Goal: Check status

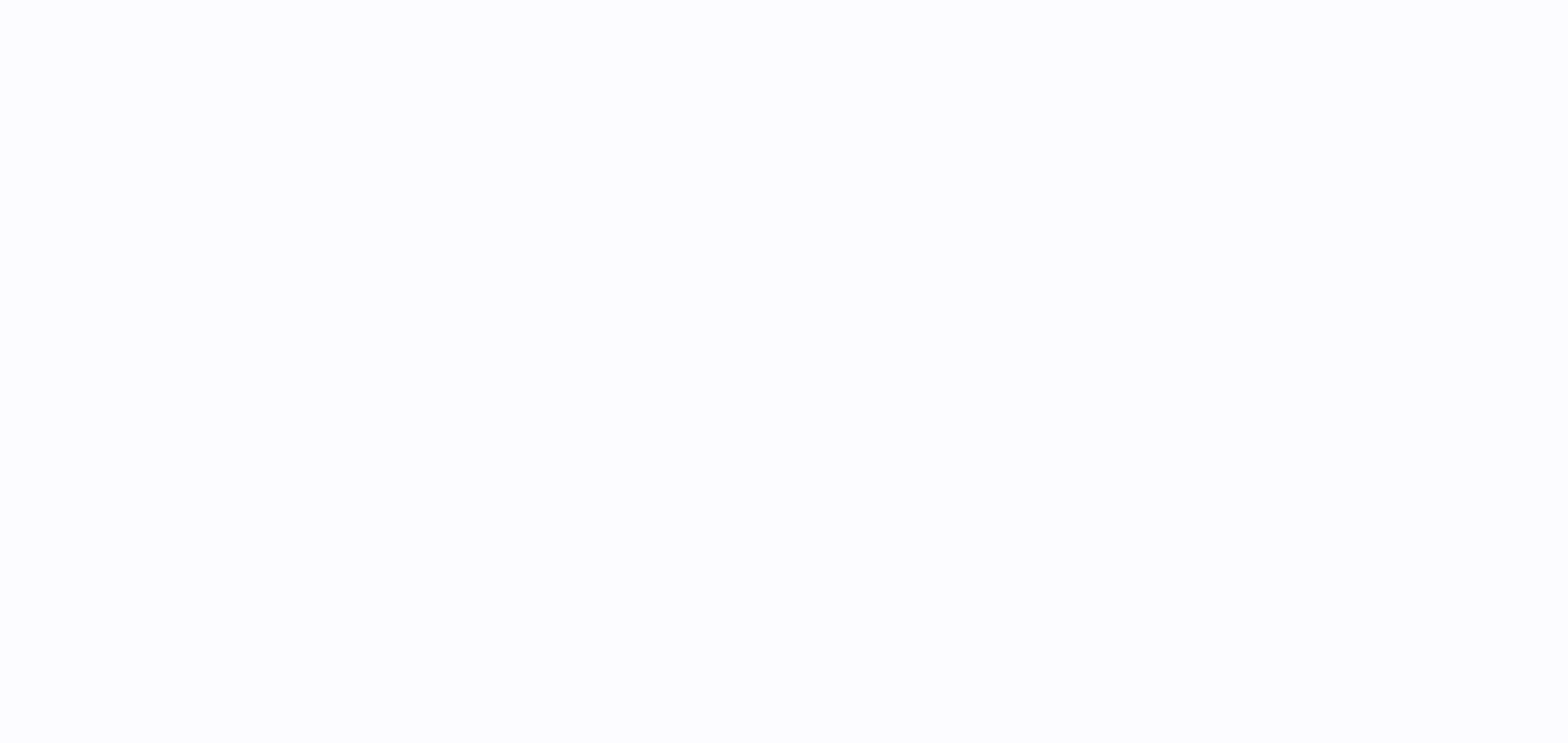
click at [777, 236] on div at bounding box center [907, 372] width 1323 height 743
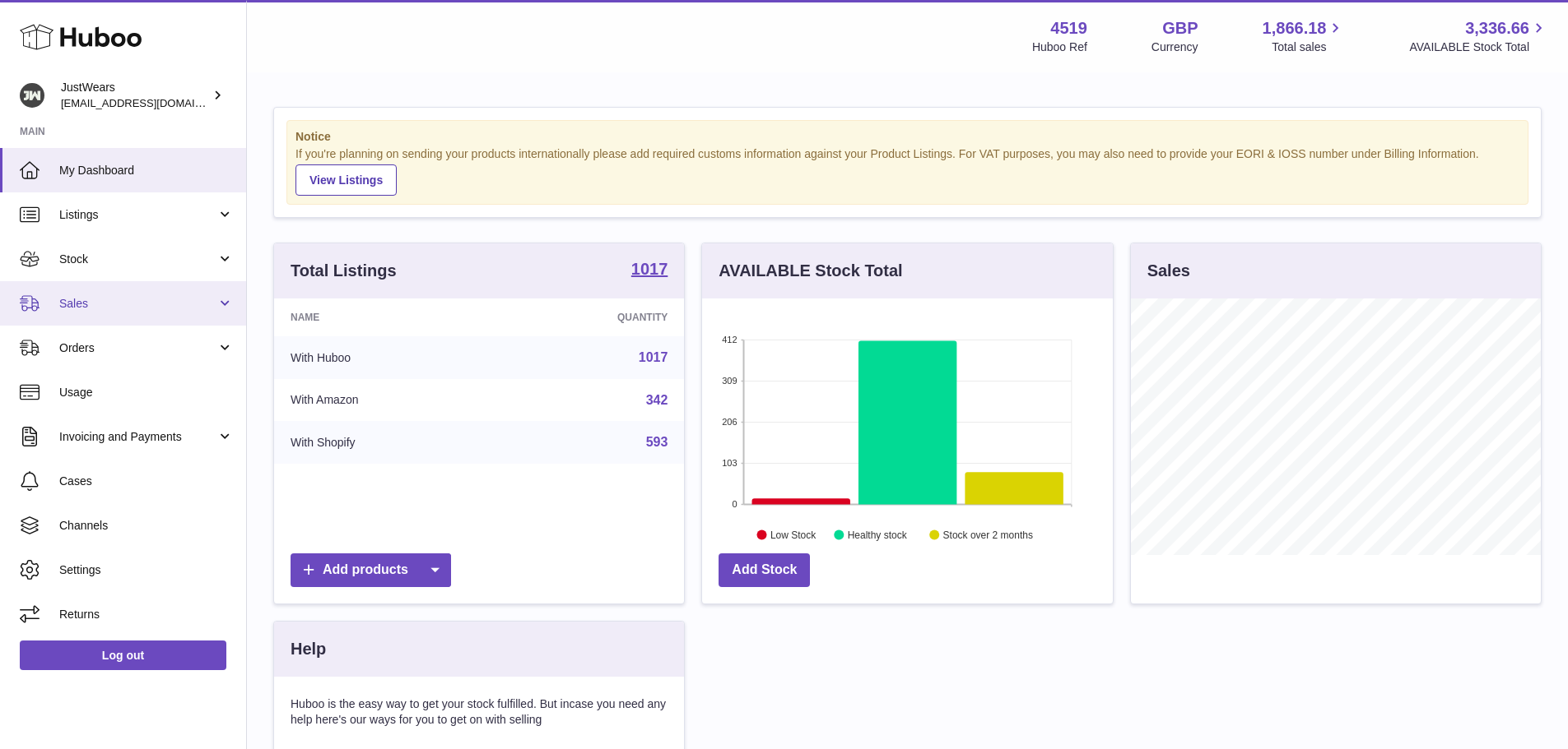
click at [92, 305] on span "Sales" at bounding box center [138, 304] width 157 height 16
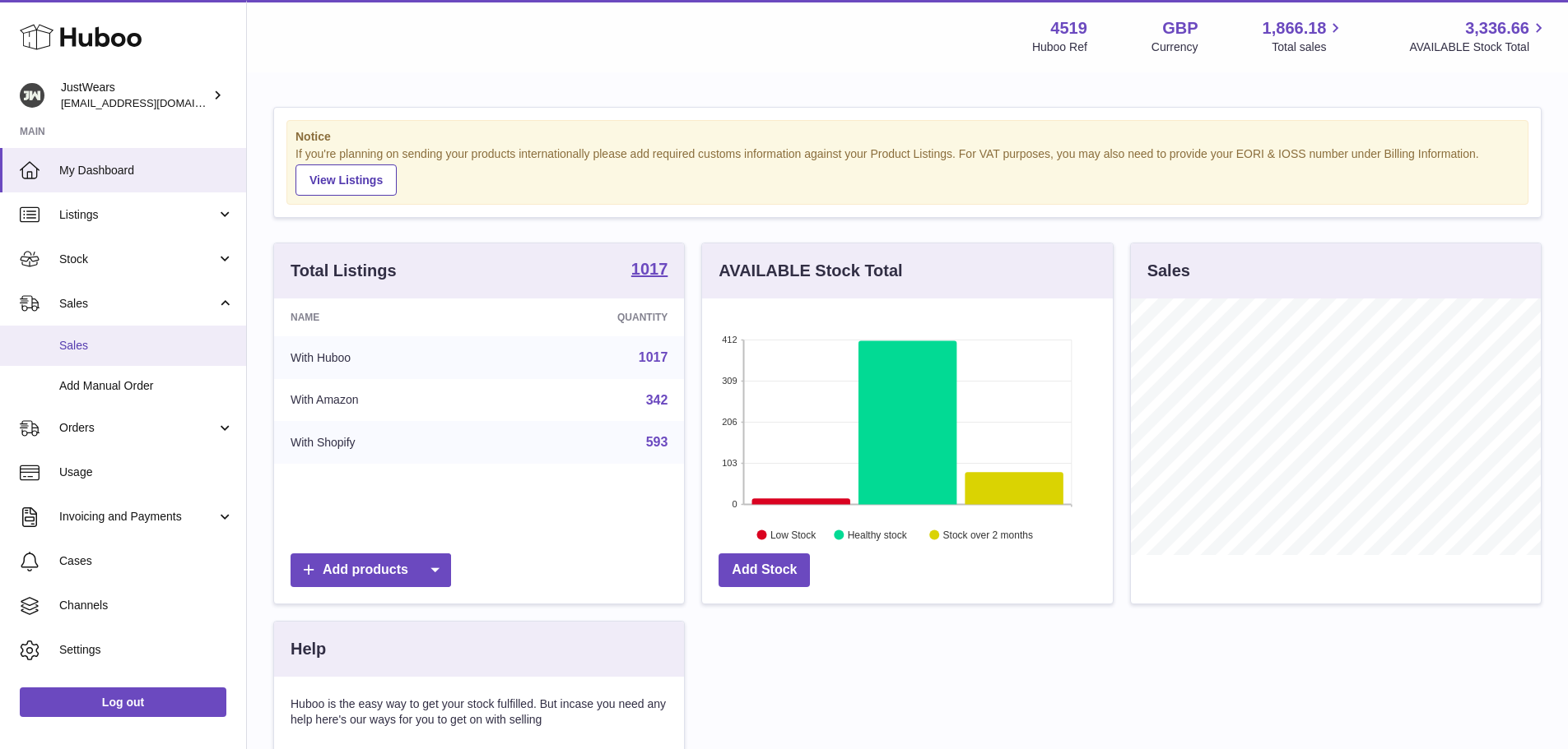
click at [81, 341] on span "Sales" at bounding box center [146, 346] width 175 height 16
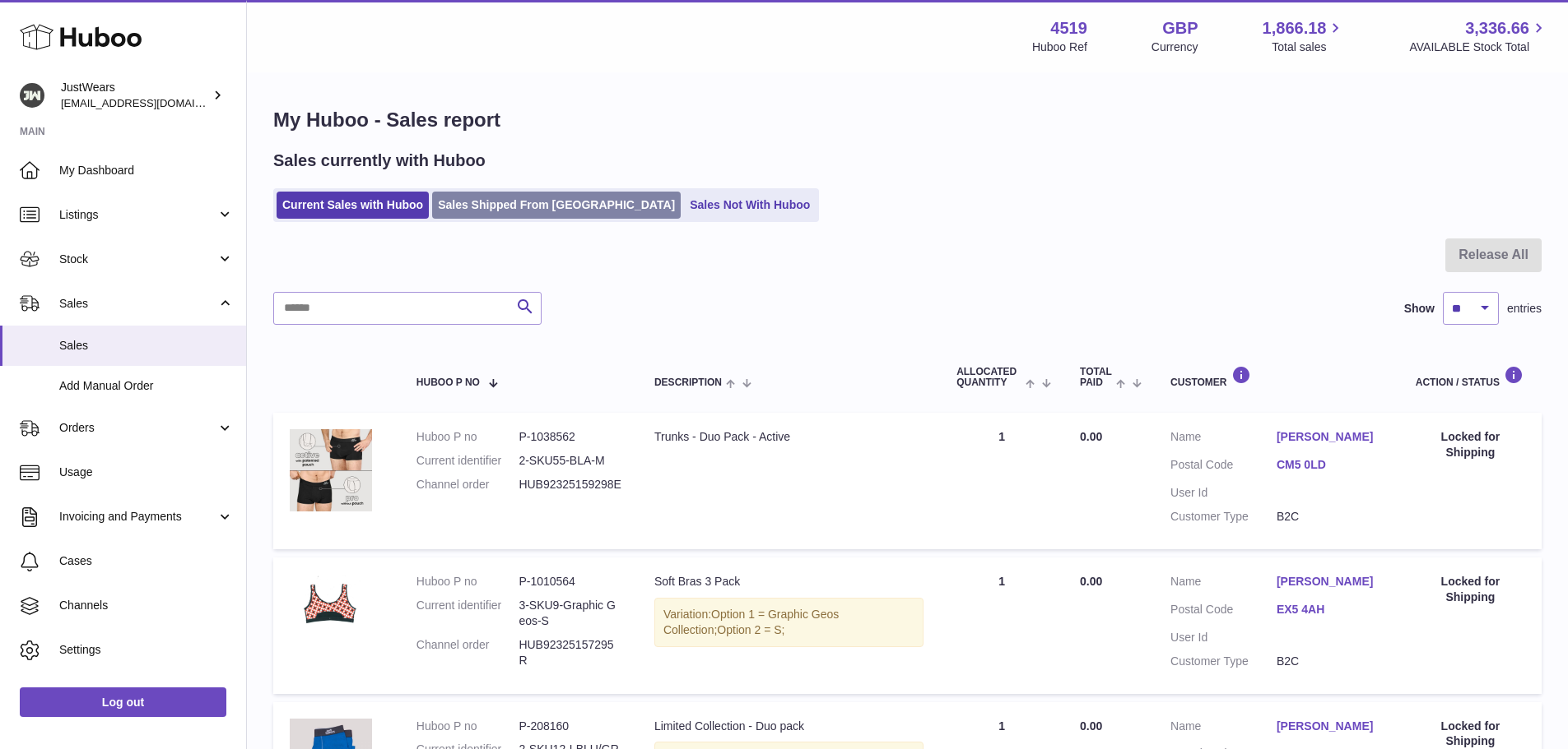
click at [576, 216] on link "Sales Shipped From [GEOGRAPHIC_DATA]" at bounding box center [556, 205] width 249 height 27
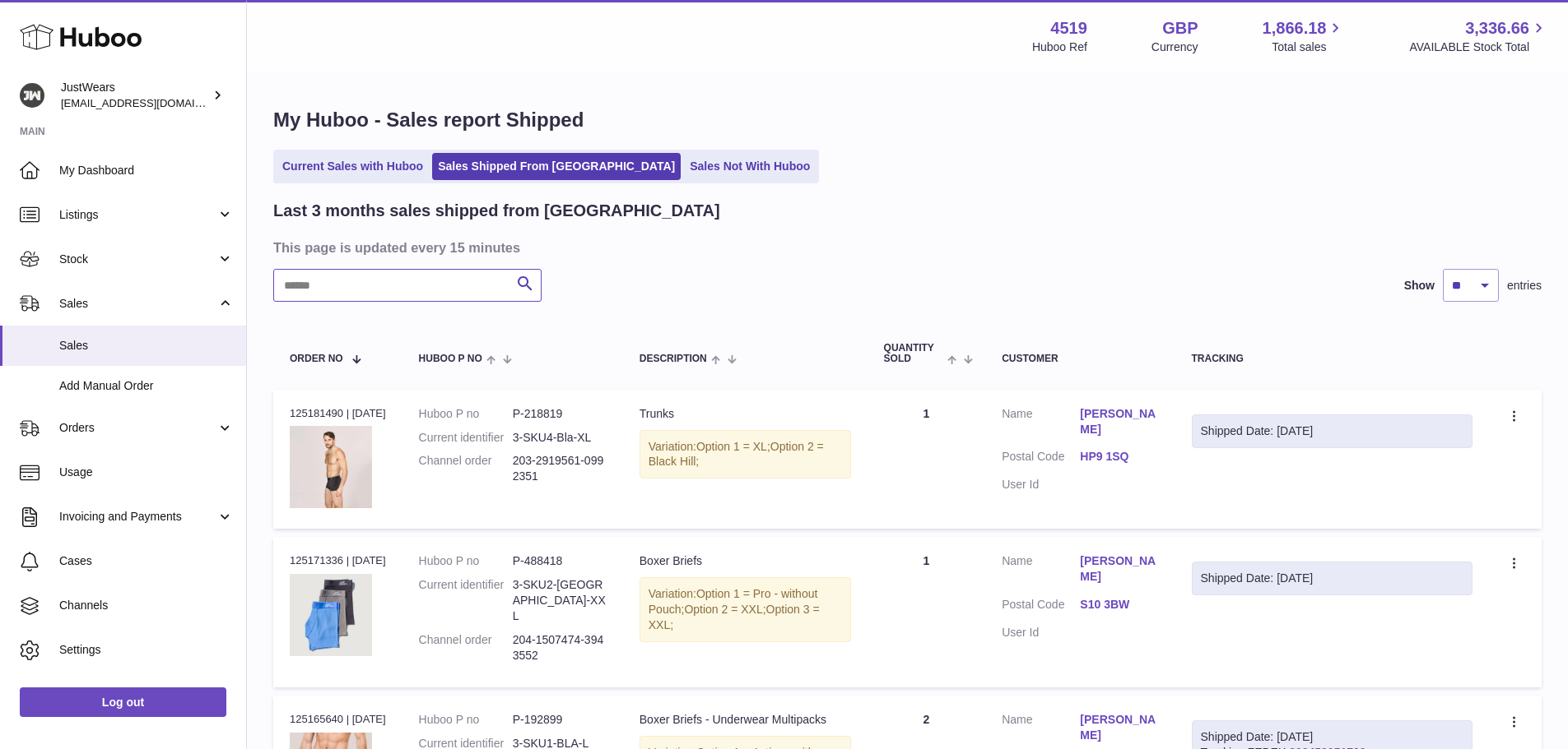
click at [397, 290] on input "text" at bounding box center [408, 285] width 268 height 33
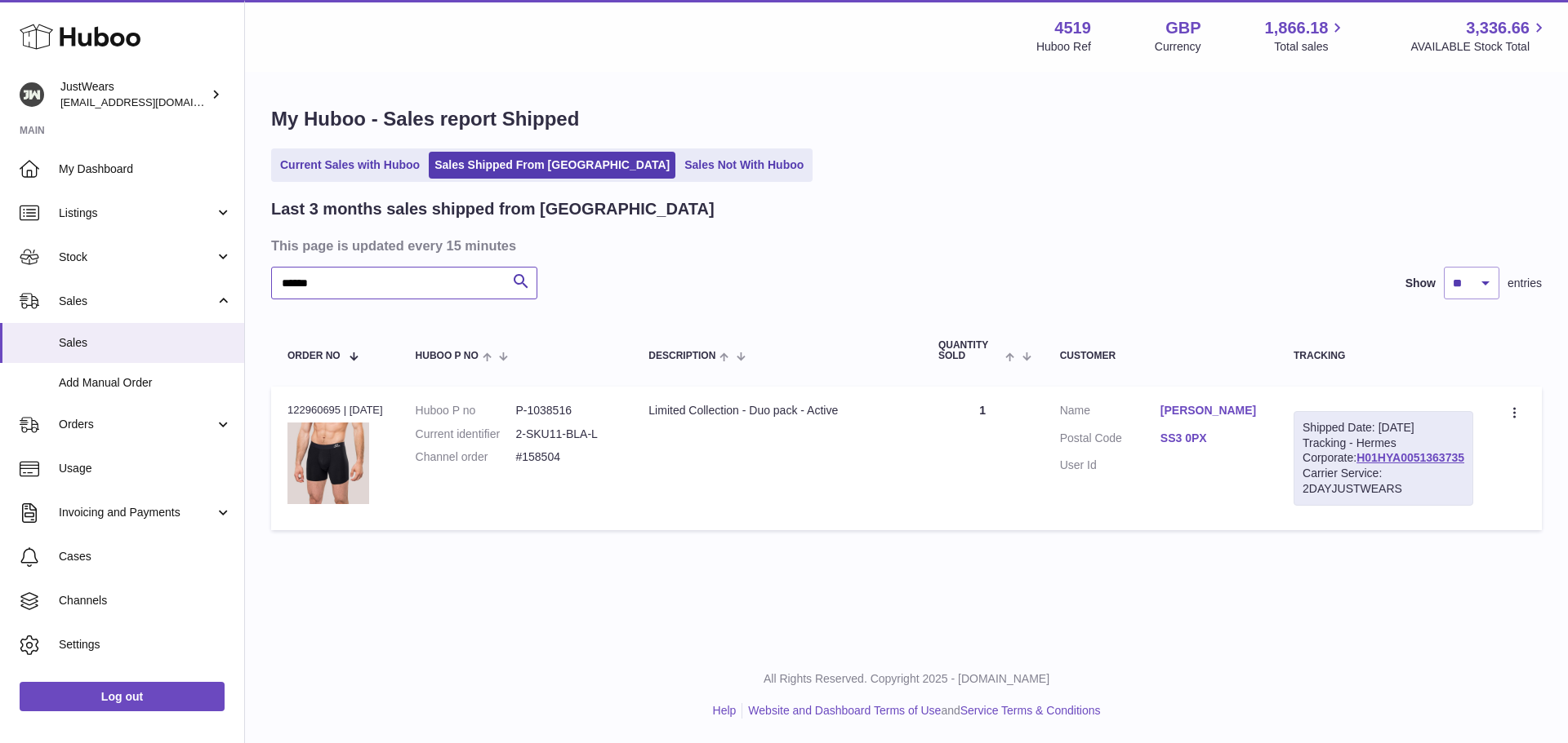
type input "******"
click at [327, 411] on div "Order no 122960695 | [DATE]" at bounding box center [335, 411] width 95 height 15
copy div "122960695"
